Goal: Task Accomplishment & Management: Use online tool/utility

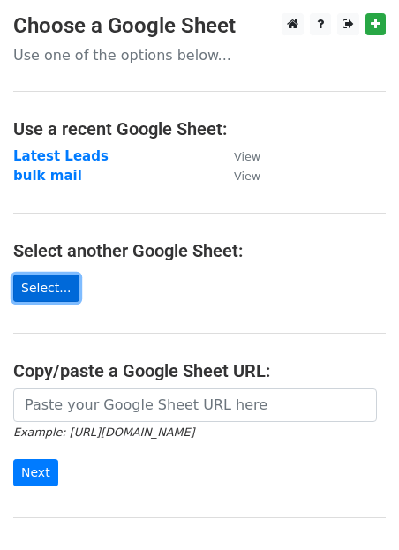
click at [50, 294] on link "Select..." at bounding box center [46, 287] width 66 height 27
click at [46, 293] on link "Select..." at bounding box center [46, 287] width 66 height 27
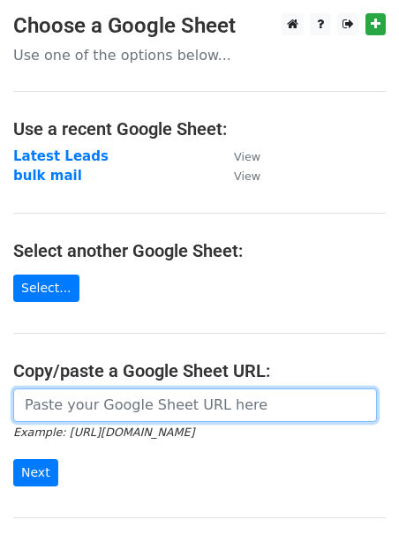
click at [71, 409] on input "url" at bounding box center [195, 405] width 364 height 34
paste input "https://docs.google.com/spreadsheets/d/1rphvUGGvaCLx_1293TaLjbTQlsTsrgMjum0tuk1…"
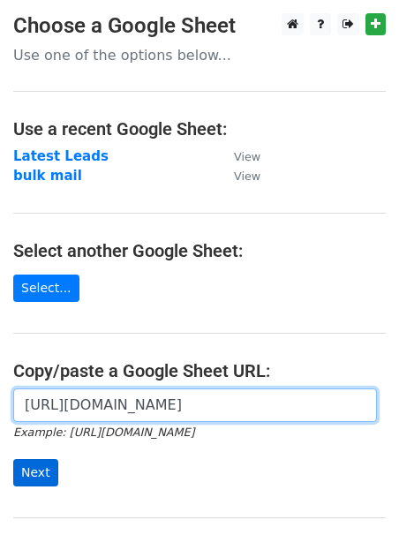
type input "https://docs.google.com/spreadsheets/d/1rphvUGGvaCLx_1293TaLjbTQlsTsrgMjum0tuk1…"
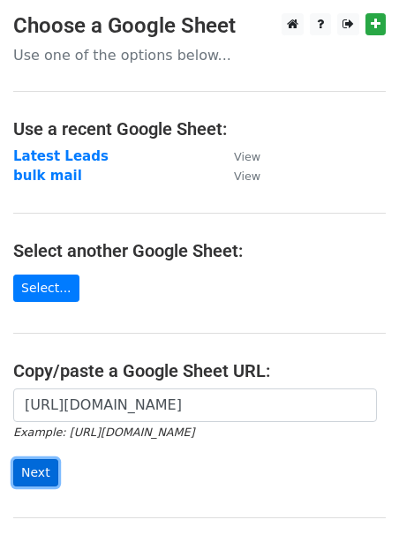
scroll to position [0, 0]
click at [43, 476] on input "Next" at bounding box center [35, 472] width 45 height 27
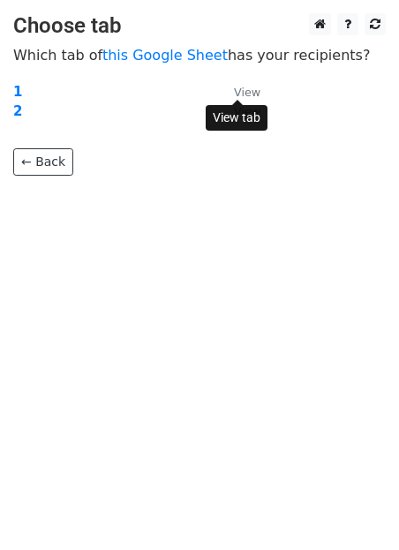
click at [245, 90] on small "View" at bounding box center [247, 92] width 26 height 13
click at [16, 93] on strong "1" at bounding box center [17, 92] width 9 height 16
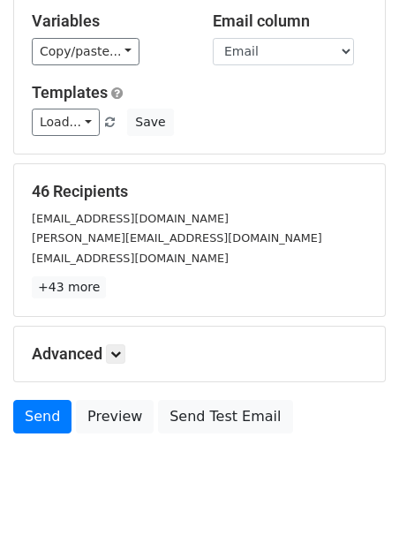
scroll to position [206, 0]
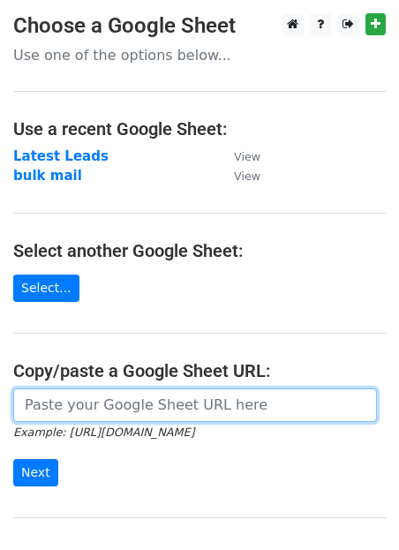
click at [86, 405] on input "url" at bounding box center [195, 405] width 364 height 34
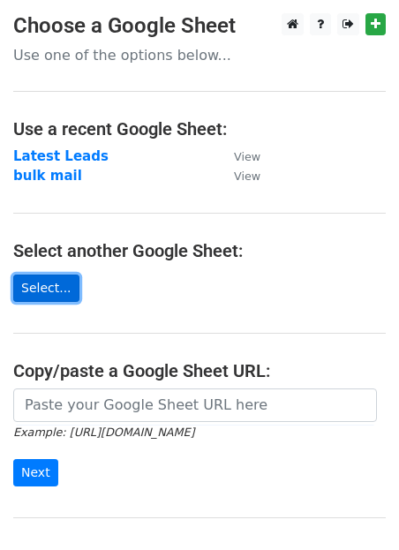
click at [50, 295] on link "Select..." at bounding box center [46, 287] width 66 height 27
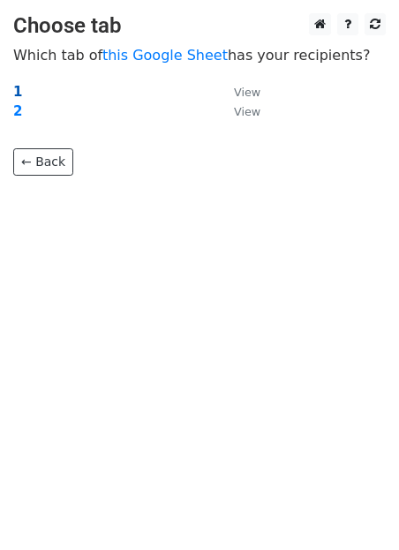
click at [17, 93] on strong "1" at bounding box center [17, 92] width 9 height 16
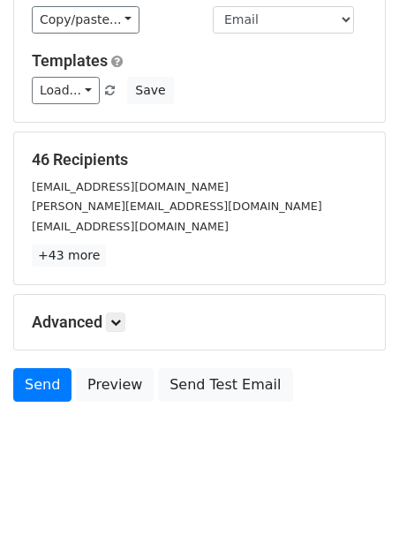
scroll to position [206, 0]
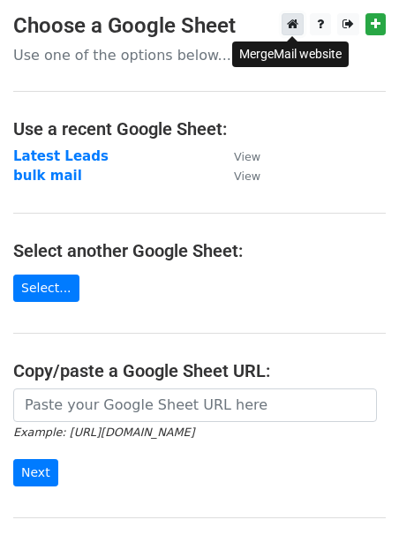
click at [296, 22] on icon at bounding box center [292, 24] width 11 height 12
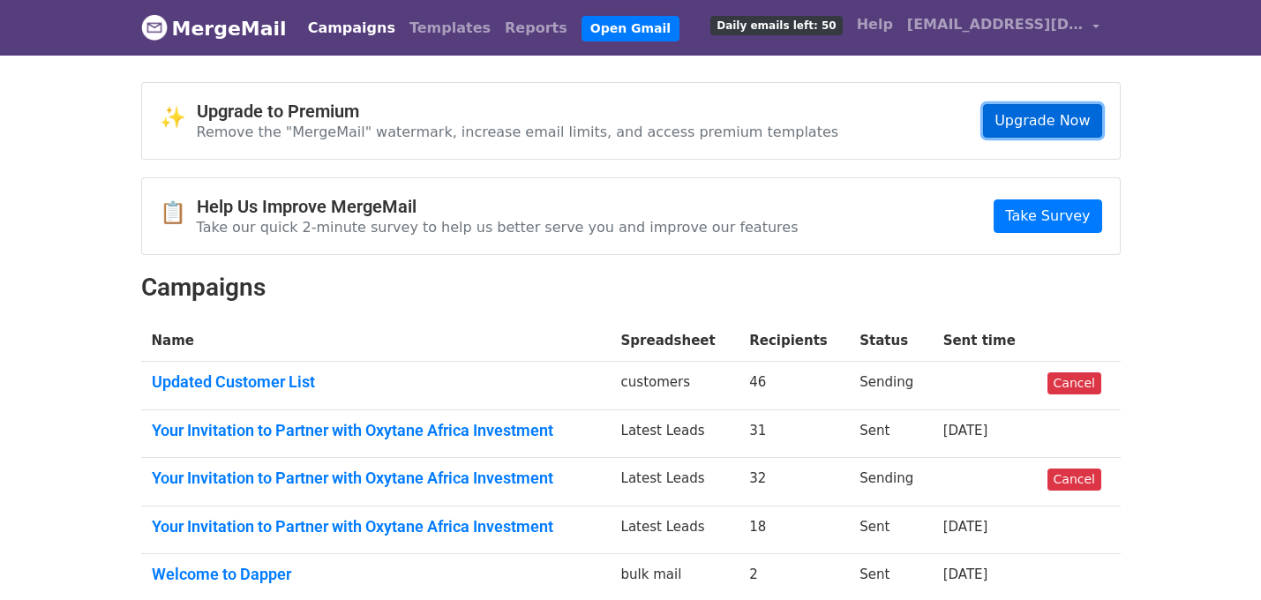
click at [1049, 124] on link "Upgrade Now" at bounding box center [1042, 121] width 118 height 34
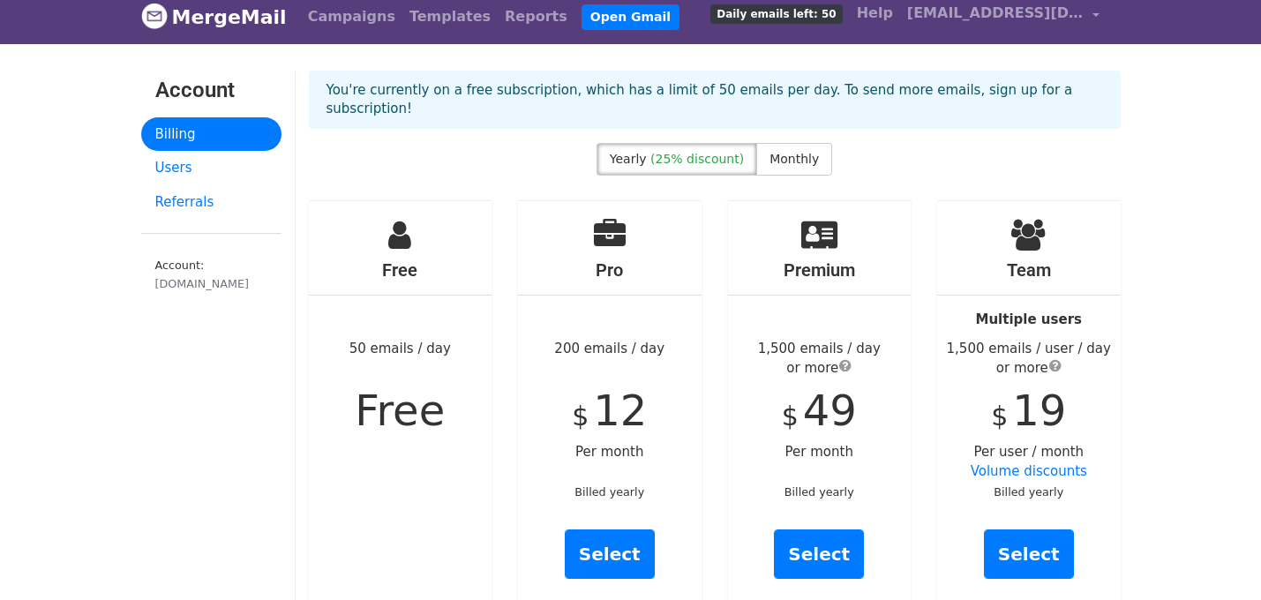
scroll to position [16, 0]
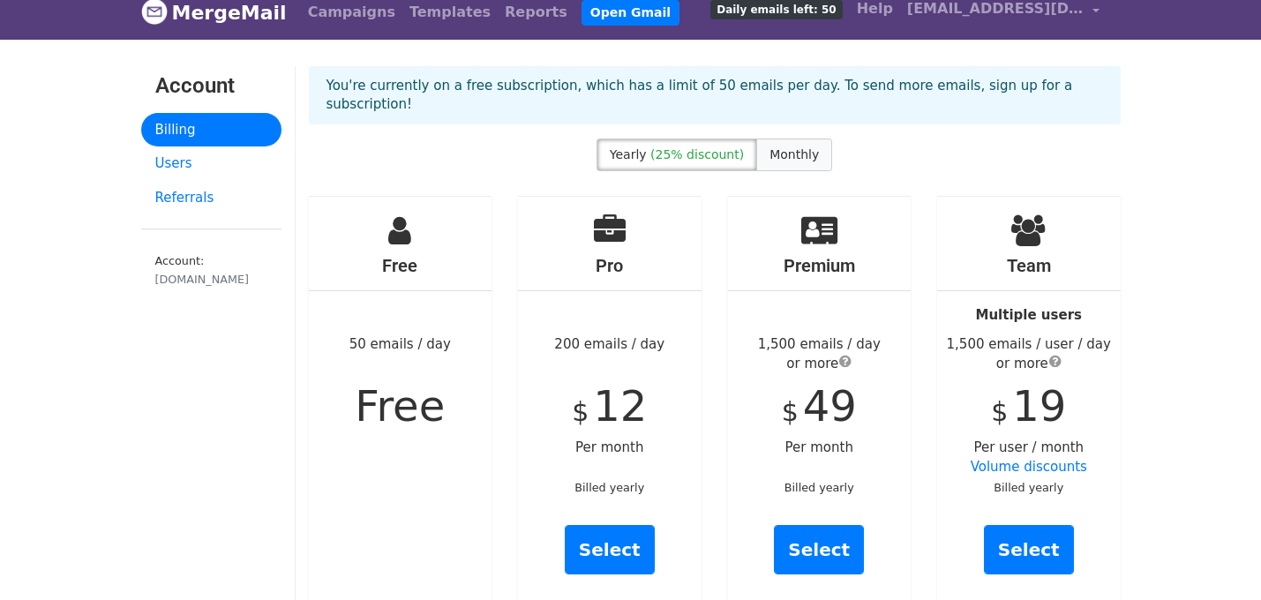
click at [796, 147] on span "Monthly" at bounding box center [793, 154] width 49 height 14
